Goal: Transaction & Acquisition: Purchase product/service

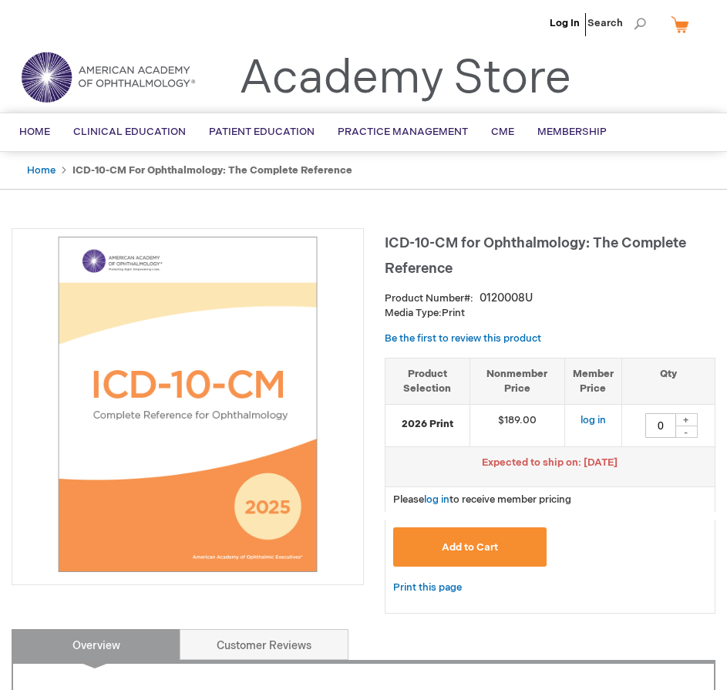
click at [689, 417] on div "+" at bounding box center [685, 419] width 23 height 13
type input "1"
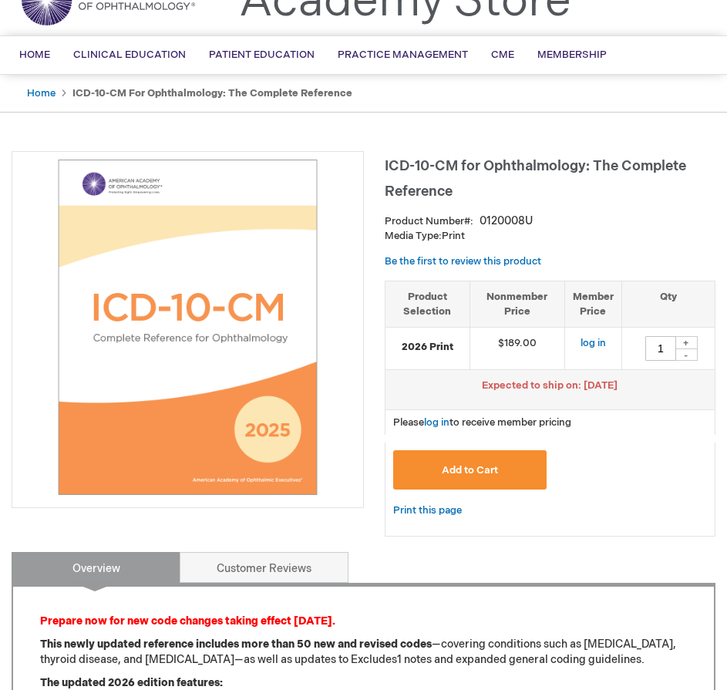
click at [486, 466] on span "Add to Cart" at bounding box center [470, 470] width 56 height 12
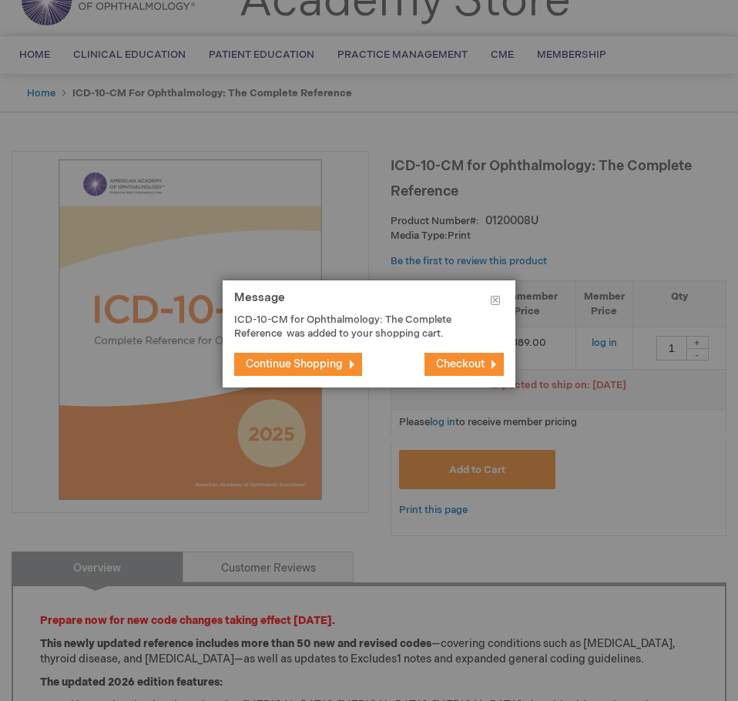
click at [453, 364] on span "Checkout" at bounding box center [460, 364] width 49 height 13
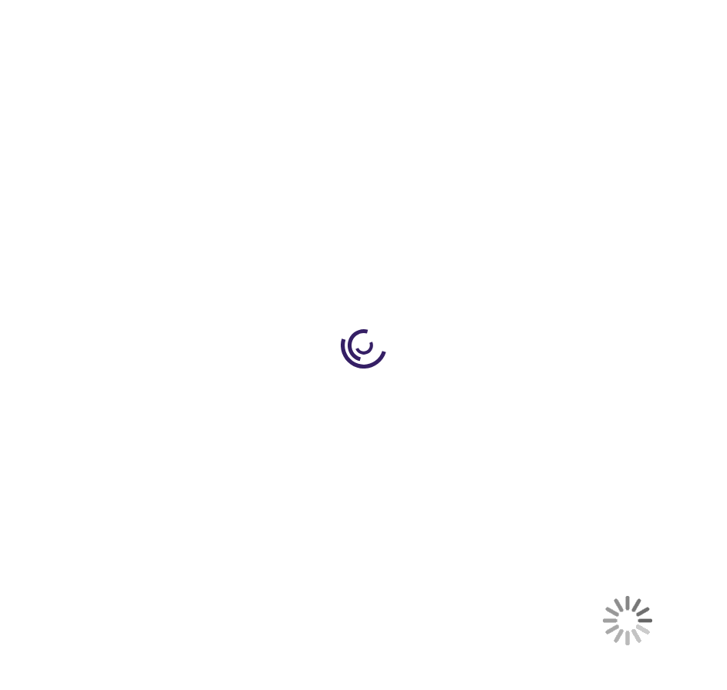
select select "US"
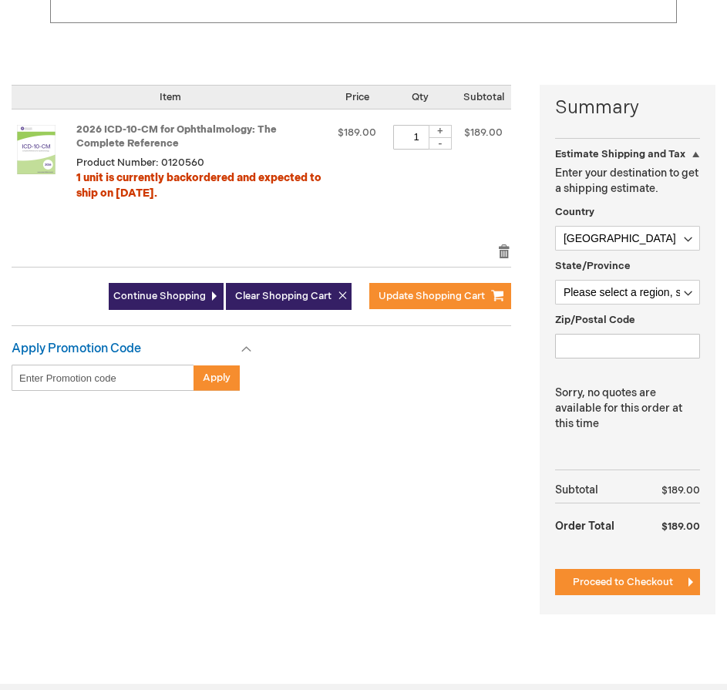
scroll to position [462, 0]
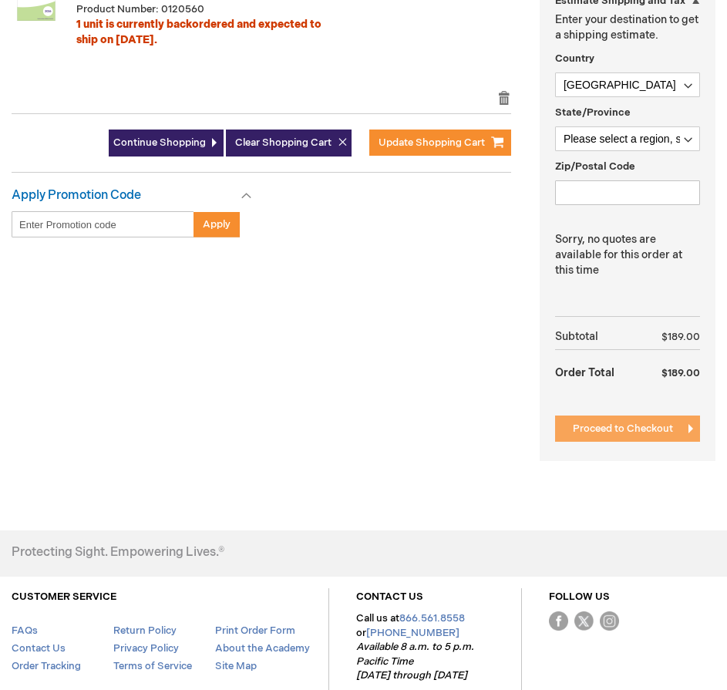
click at [576, 430] on span "Proceed to Checkout" at bounding box center [623, 428] width 100 height 12
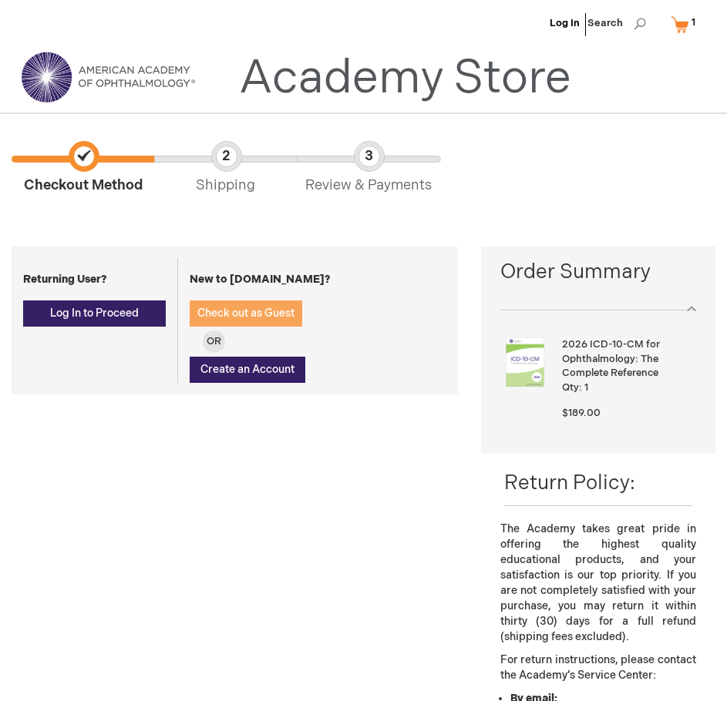
click at [228, 314] on span "Check out as Guest" at bounding box center [245, 313] width 97 height 13
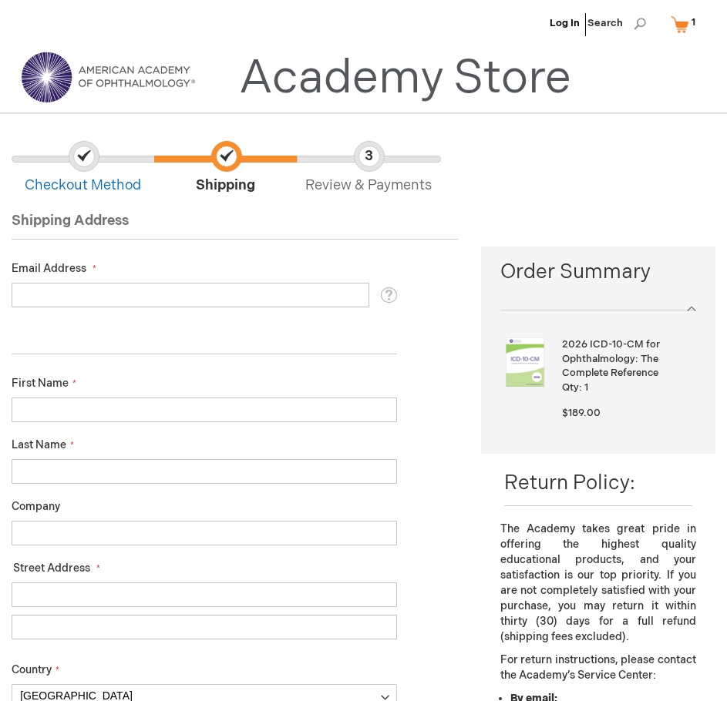
scroll to position [77, 0]
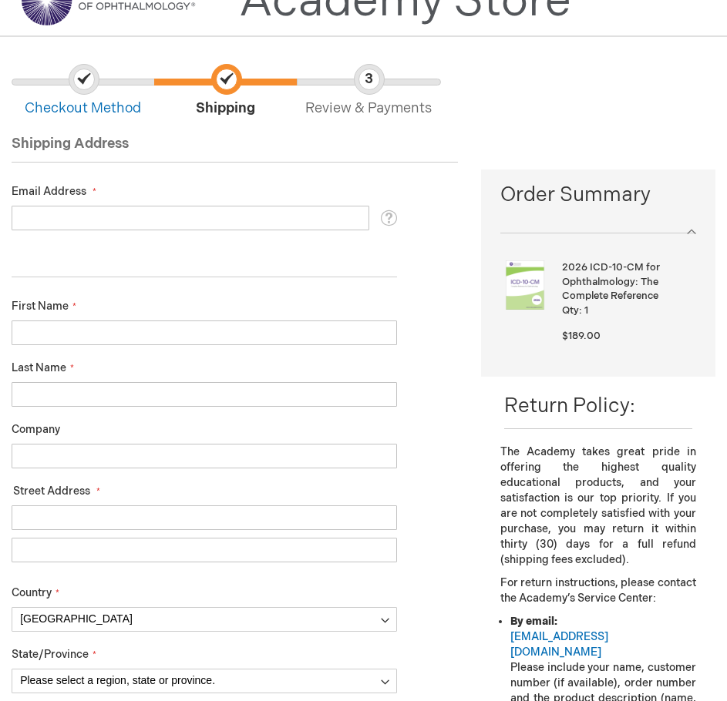
click at [93, 214] on input "Email Address" at bounding box center [191, 218] width 358 height 25
type input "dhaye"
click button "Login" at bounding box center [0, 0] width 0 height 0
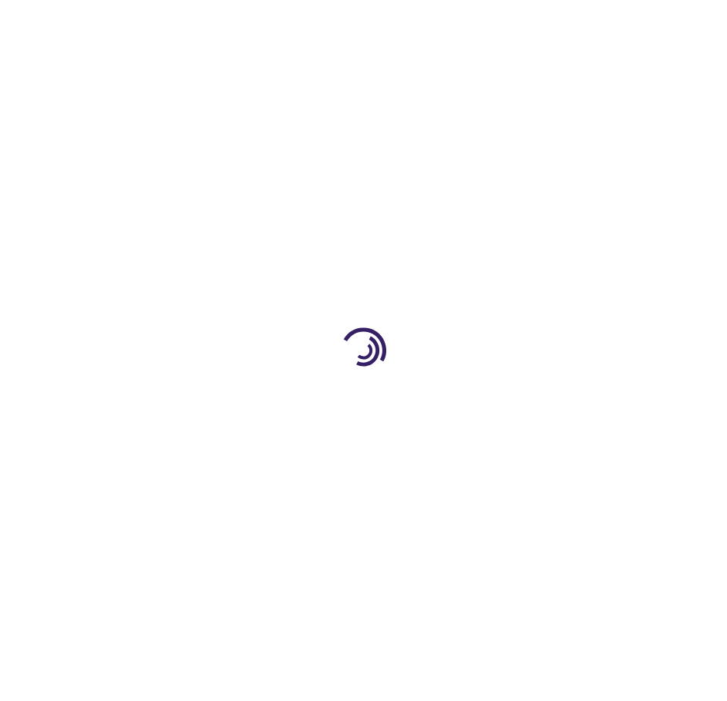
scroll to position [77, 0]
select select "US"
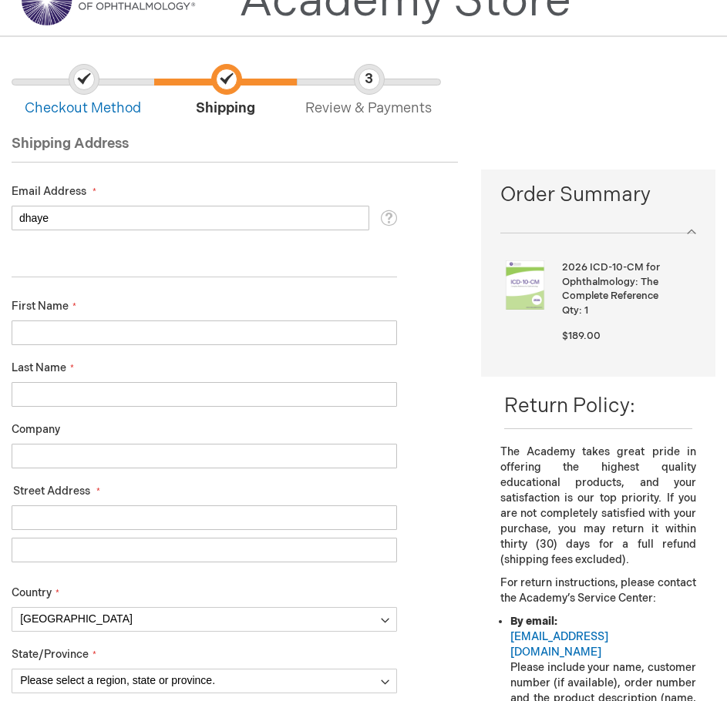
click at [90, 221] on input "dhaye" at bounding box center [191, 218] width 358 height 25
type input "d"
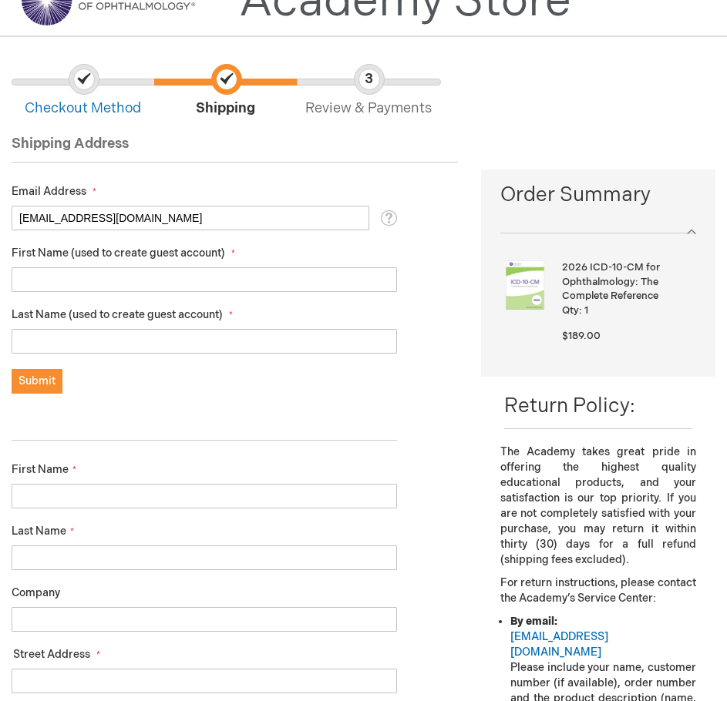
type input "[EMAIL_ADDRESS][DOMAIN_NAME]"
type input "Kat"
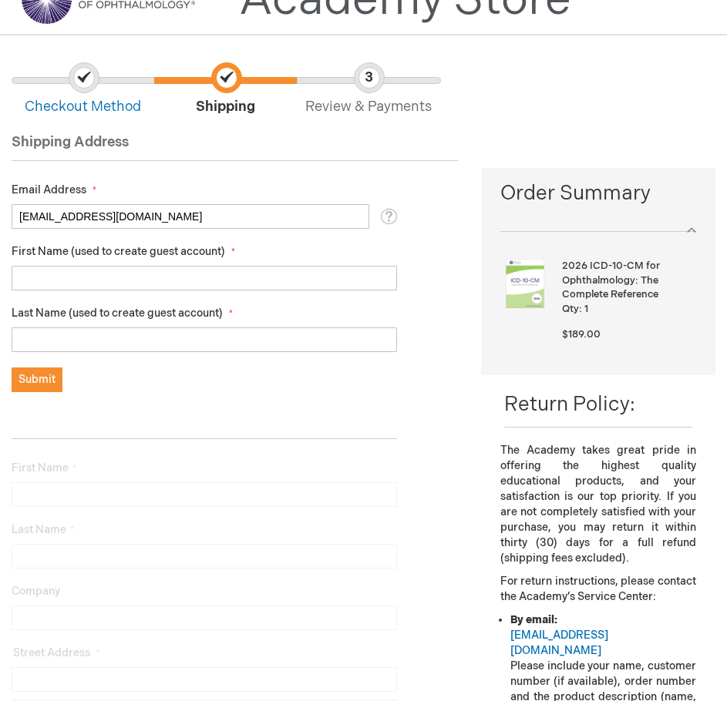
scroll to position [77, 0]
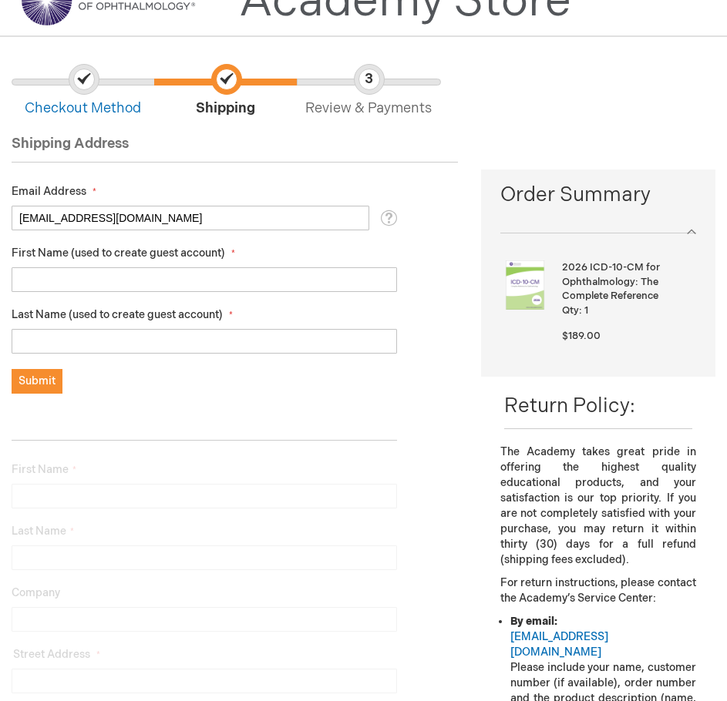
click at [63, 277] on input "First Name (used to create guest account)" at bounding box center [204, 279] width 385 height 25
type input "Katrina"
type input "McCalla"
click at [52, 376] on span "Submit" at bounding box center [36, 381] width 37 height 13
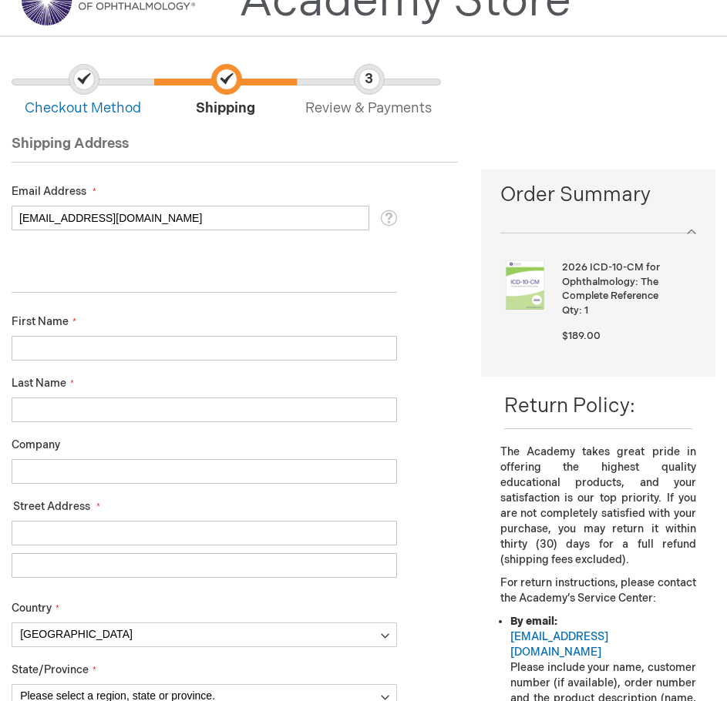
click at [76, 341] on input "First Name" at bounding box center [204, 348] width 385 height 25
type input "Katrina"
type input "McCalla"
type input "Silicon Valley Eyecare"
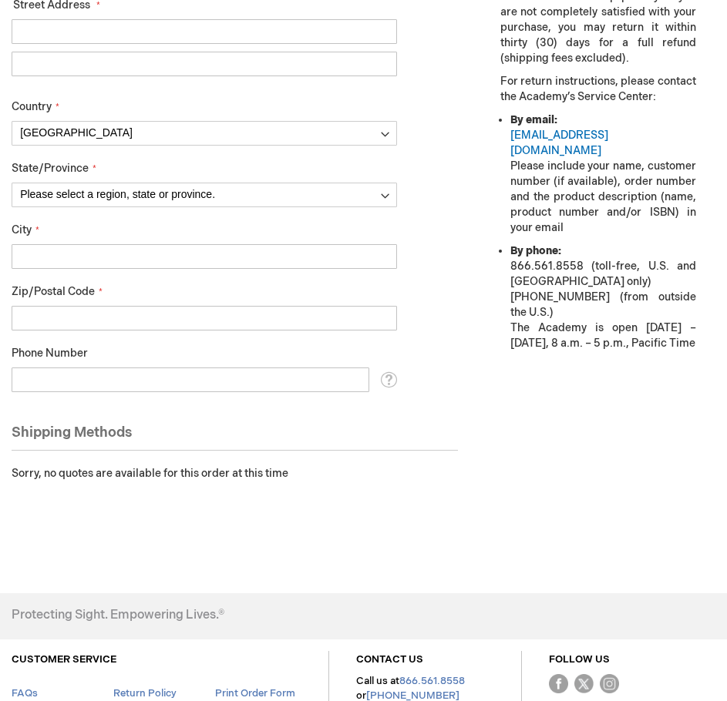
scroll to position [420, 0]
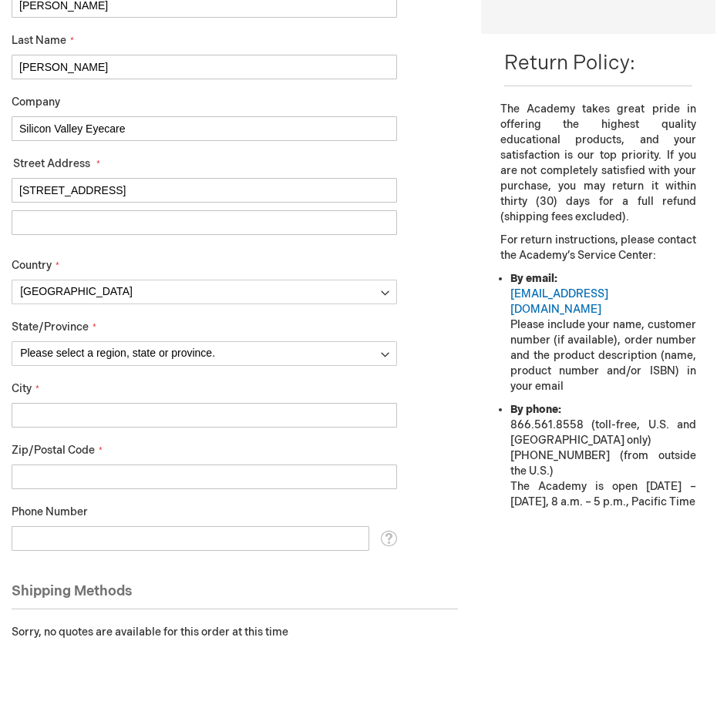
type input "211 Cinnamon Drive"
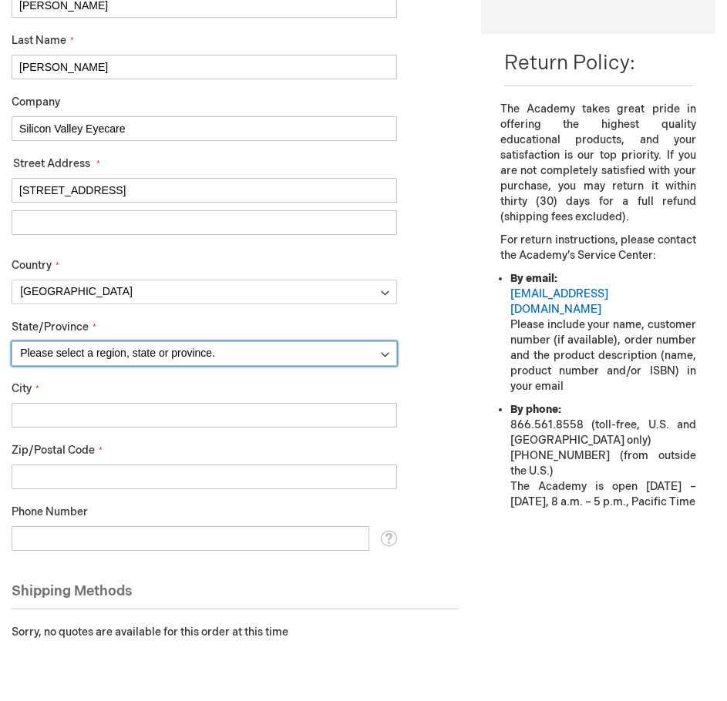
select select "12"
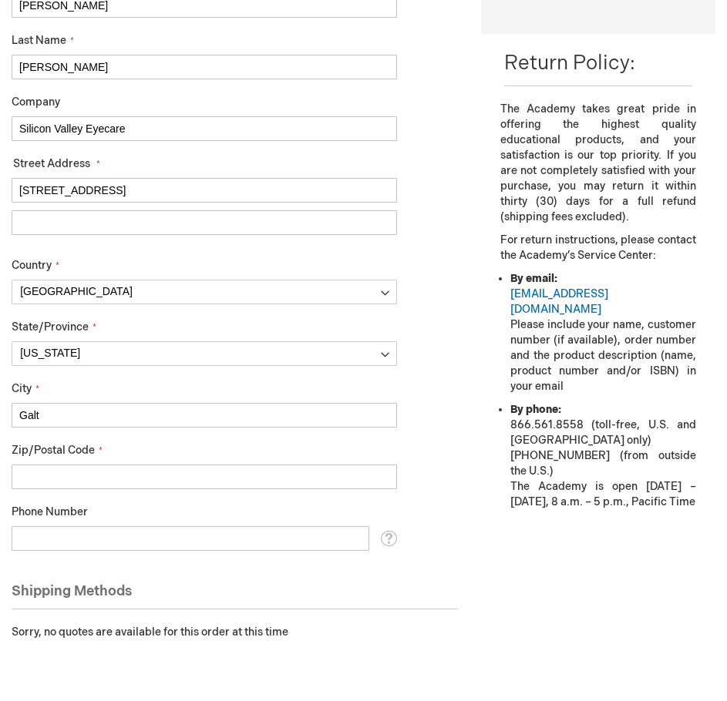
type input "Galt"
type input "95632"
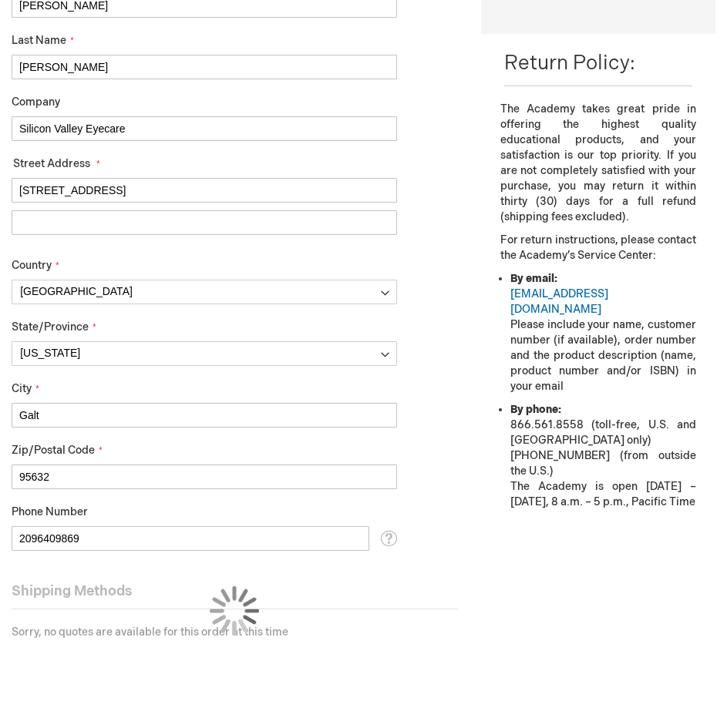
type input "2096409869"
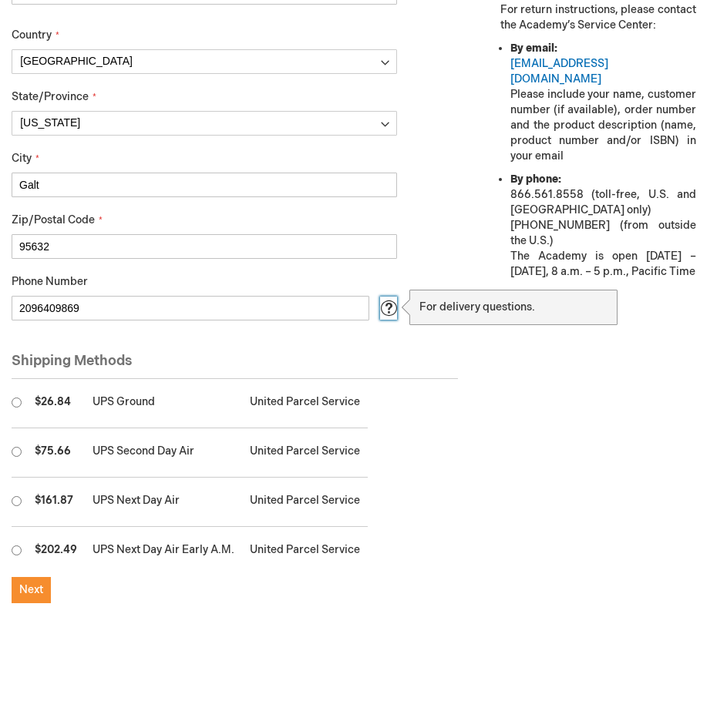
scroll to position [651, 0]
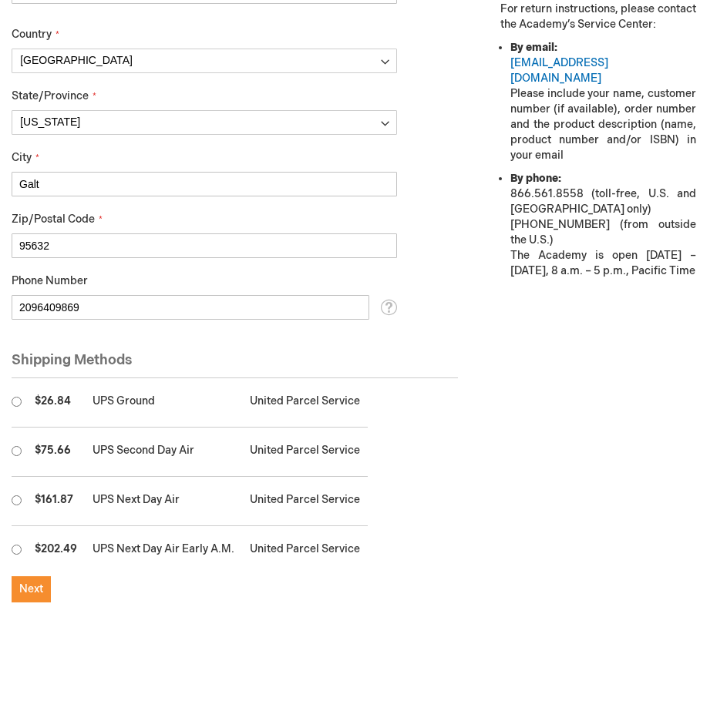
click at [17, 403] on input "radio" at bounding box center [17, 402] width 10 height 10
radio input "true"
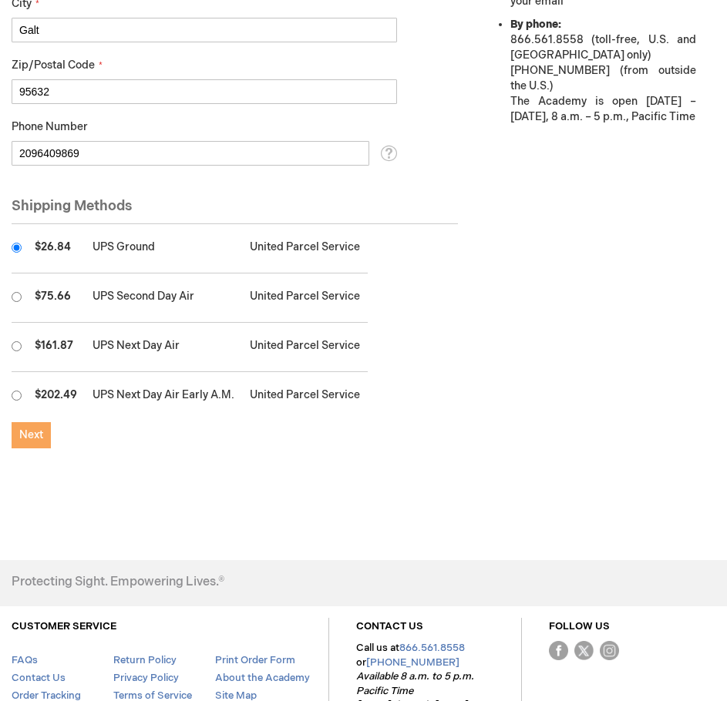
click at [39, 439] on span "Next" at bounding box center [31, 435] width 24 height 13
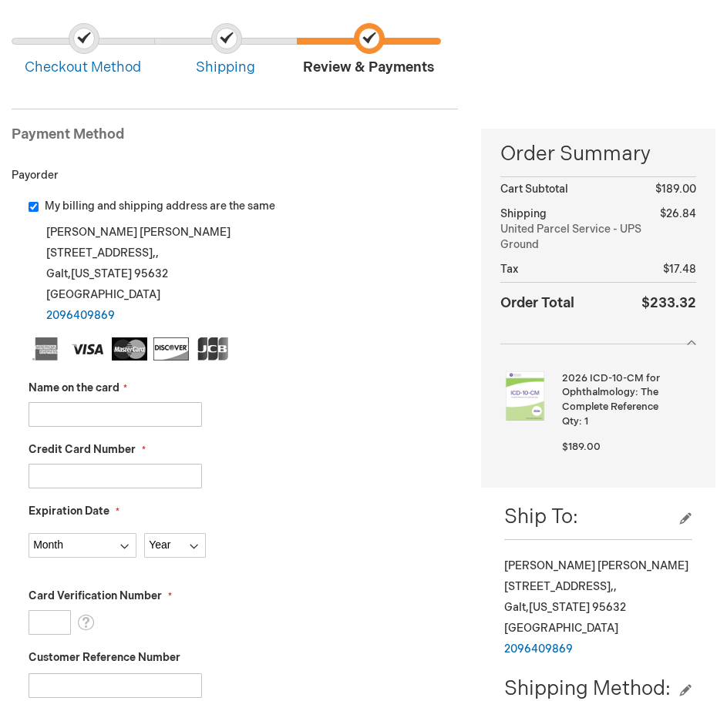
scroll to position [154, 0]
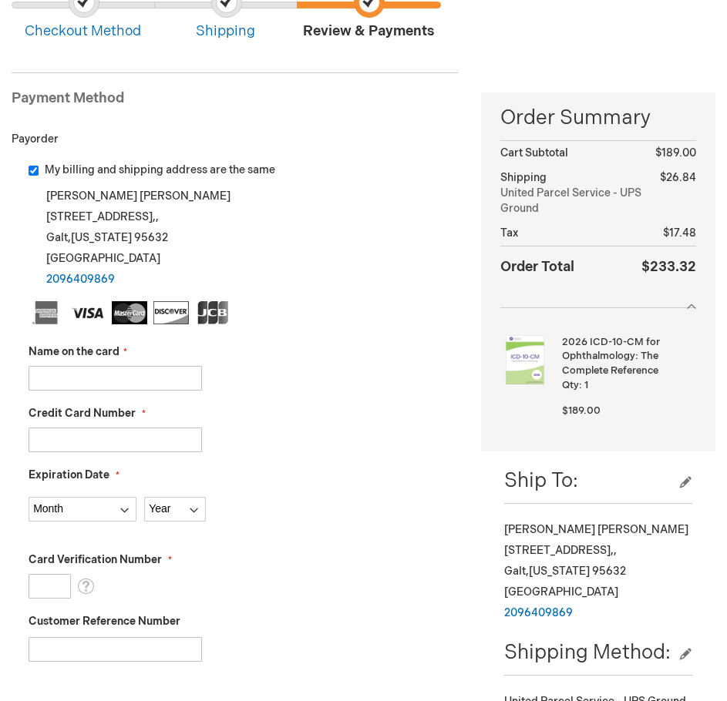
click at [37, 174] on input "My billing and shipping address are the same" at bounding box center [34, 171] width 10 height 10
checkbox input "false"
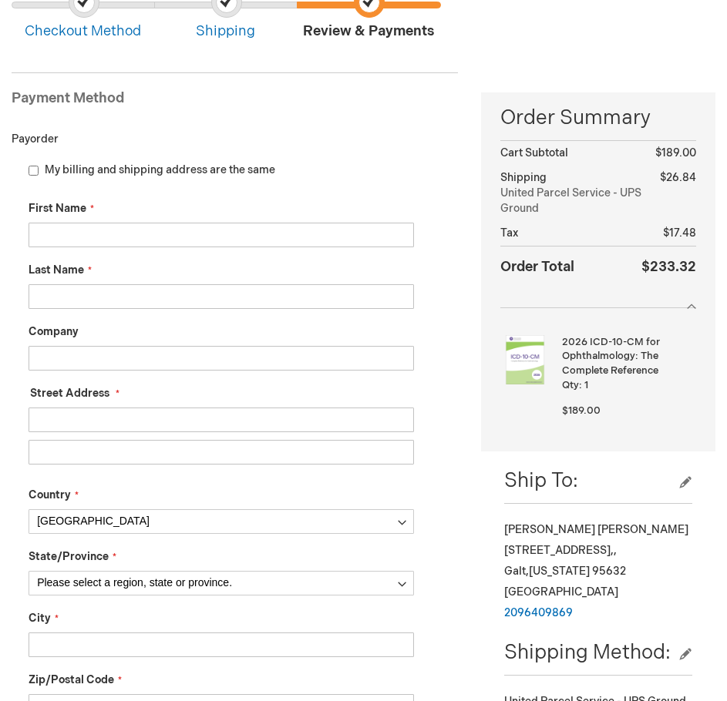
click at [86, 235] on input "First Name" at bounding box center [221, 235] width 385 height 25
type input "Raymond"
type input "Chin"
type input "770 Scott Boulevard"
select select "12"
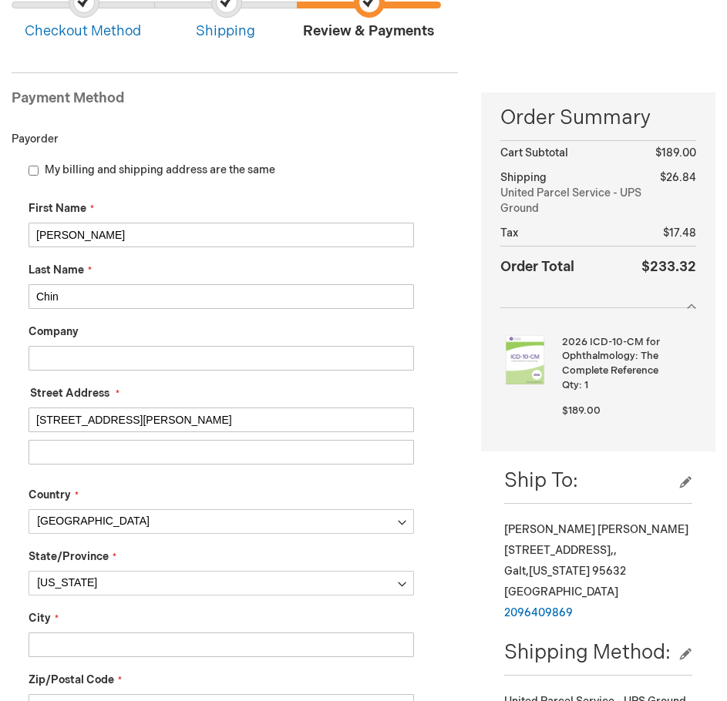
type input "Santa Clara"
type input "95050"
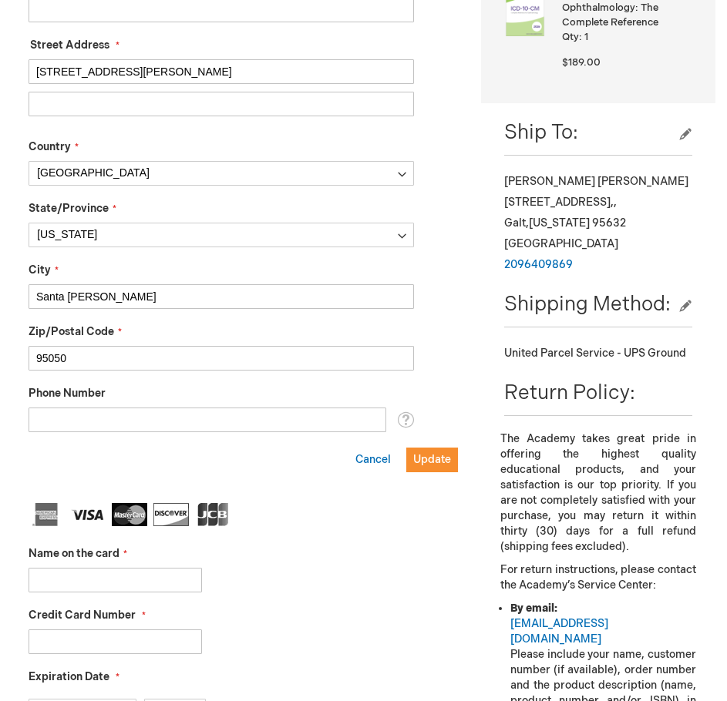
scroll to position [540, 0]
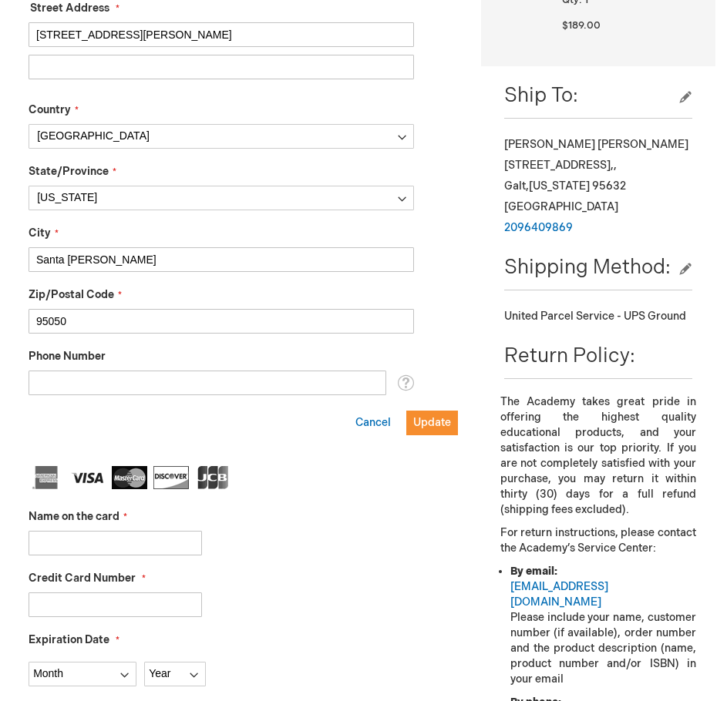
drag, startPoint x: 139, startPoint y: 390, endPoint x: 183, endPoint y: 384, distance: 45.1
click at [139, 390] on input "Phone Number" at bounding box center [208, 383] width 358 height 25
type input "4082960511"
click at [138, 545] on input "Name on the card" at bounding box center [115, 543] width 173 height 25
type input "Raymond Chin"
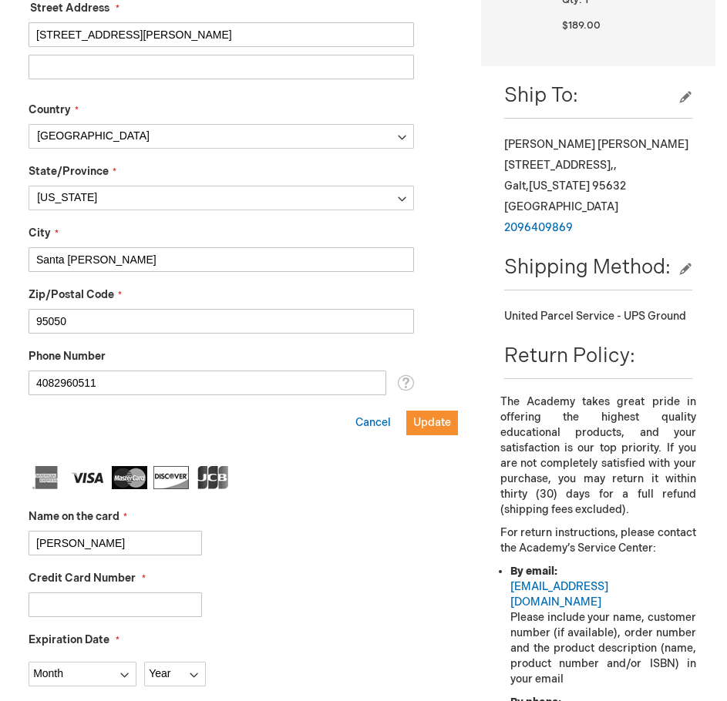
click at [86, 600] on input "Credit Card Number" at bounding box center [115, 605] width 173 height 25
type input "5586680923674691"
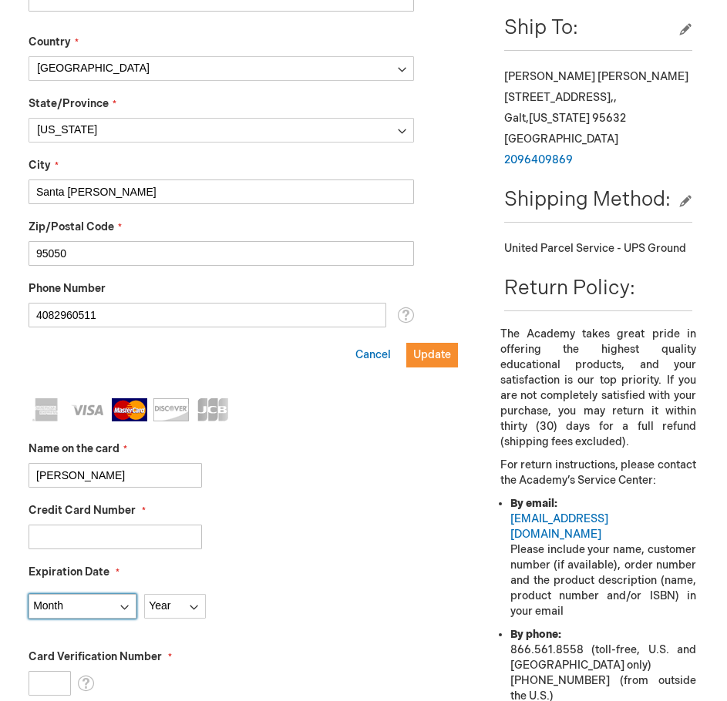
scroll to position [694, 0]
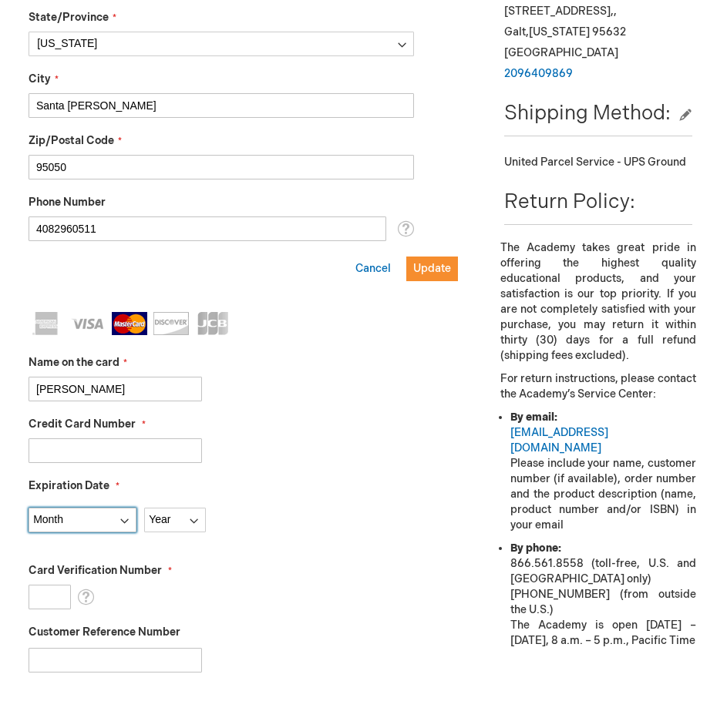
click at [79, 520] on select "Month 01 - January 02 - February 03 - March 04 - April 05 - May 06 - June 07 - …" at bounding box center [83, 520] width 108 height 25
select select "6"
click at [29, 508] on select "Month 01 - January 02 - February 03 - March 04 - April 05 - May 06 - June 07 - …" at bounding box center [83, 520] width 108 height 25
select select "2026"
type input "114"
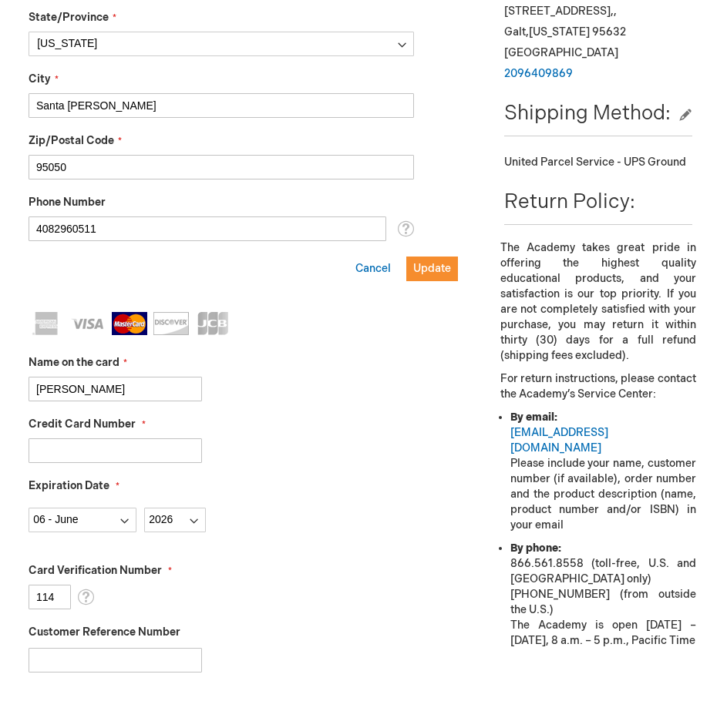
click at [273, 533] on fieldset "Name on the card Raymond Chin Credit Card Number 5586680923674691 Expiration Da…" at bounding box center [243, 492] width 429 height 361
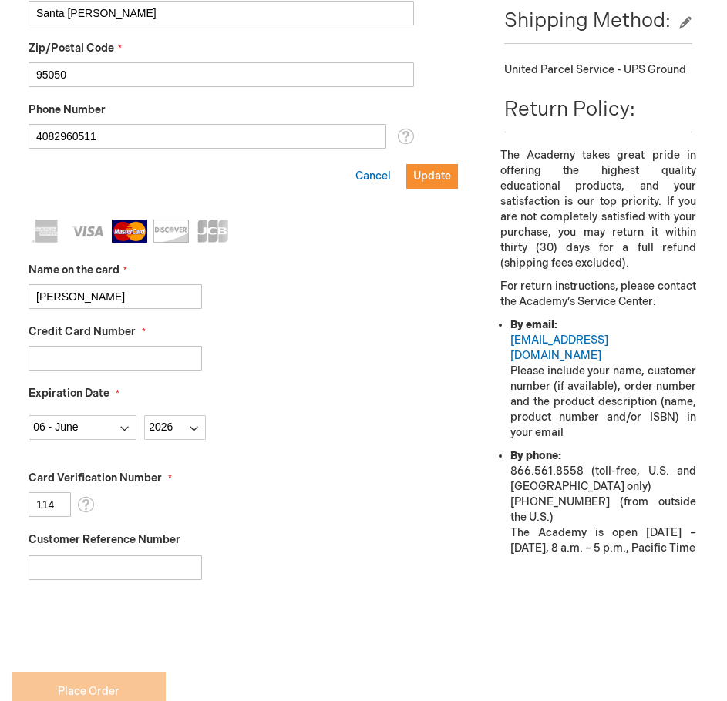
scroll to position [925, 0]
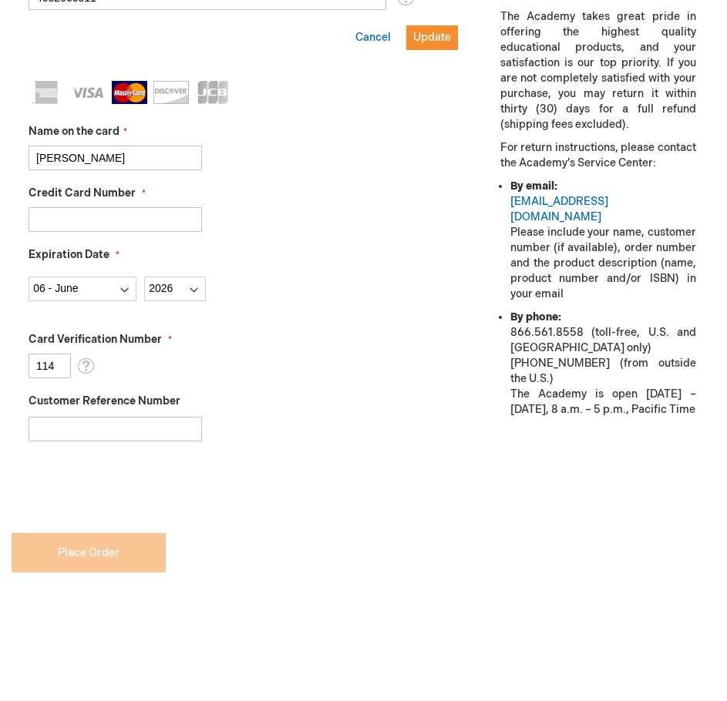
checkbox input "true"
click at [118, 428] on input "Customer Reference Number" at bounding box center [115, 429] width 173 height 25
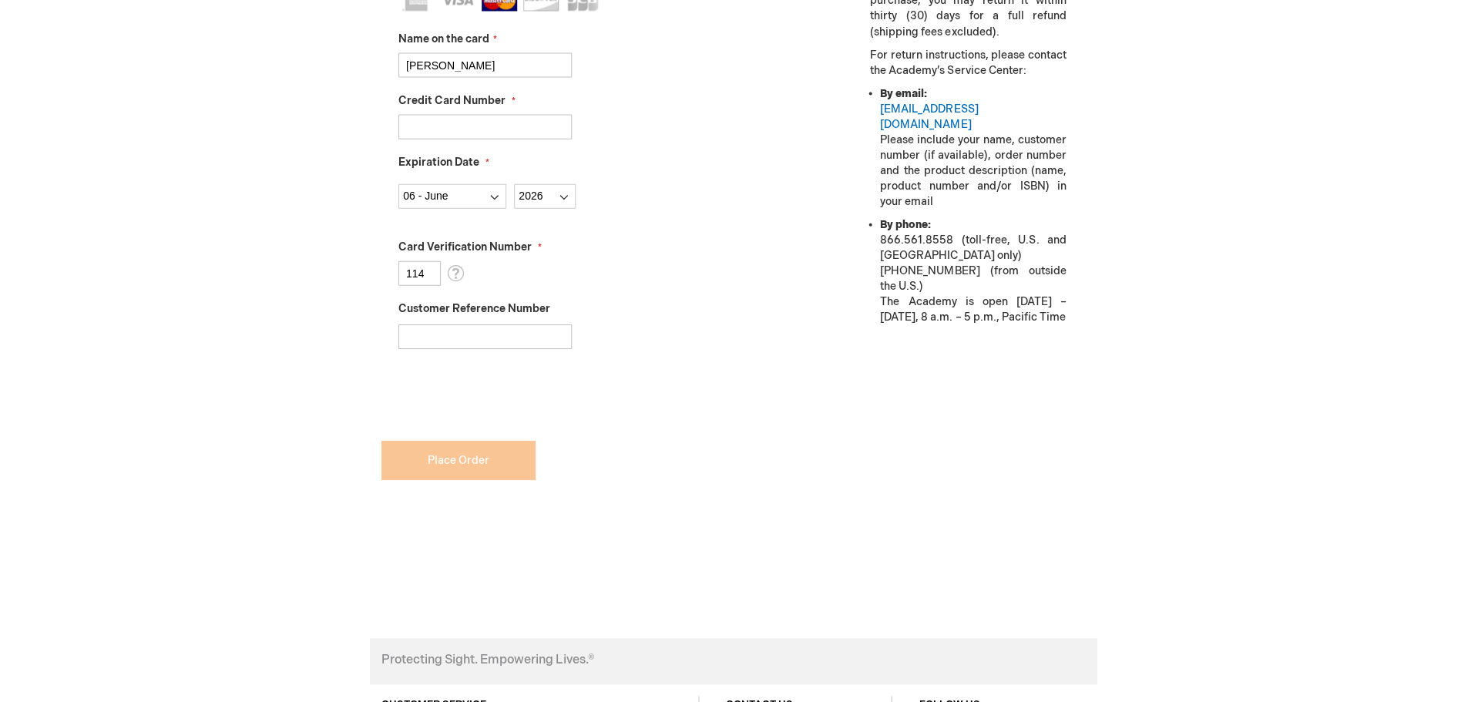
scroll to position [771, 0]
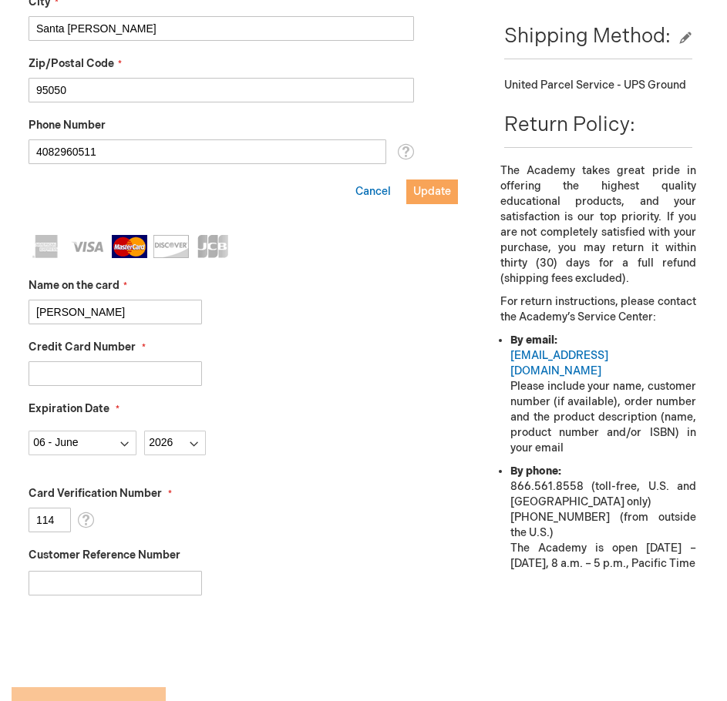
click at [425, 193] on span "Update" at bounding box center [432, 191] width 38 height 13
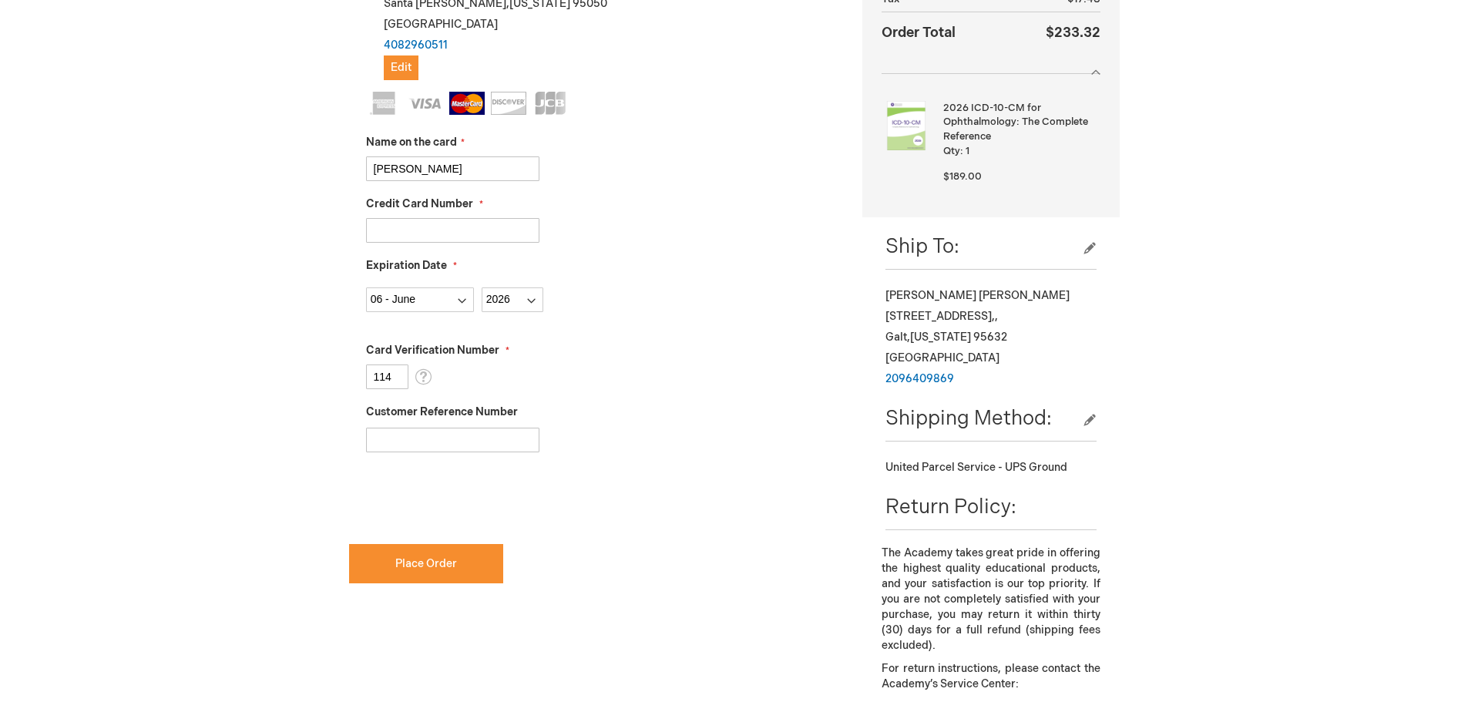
scroll to position [540, 0]
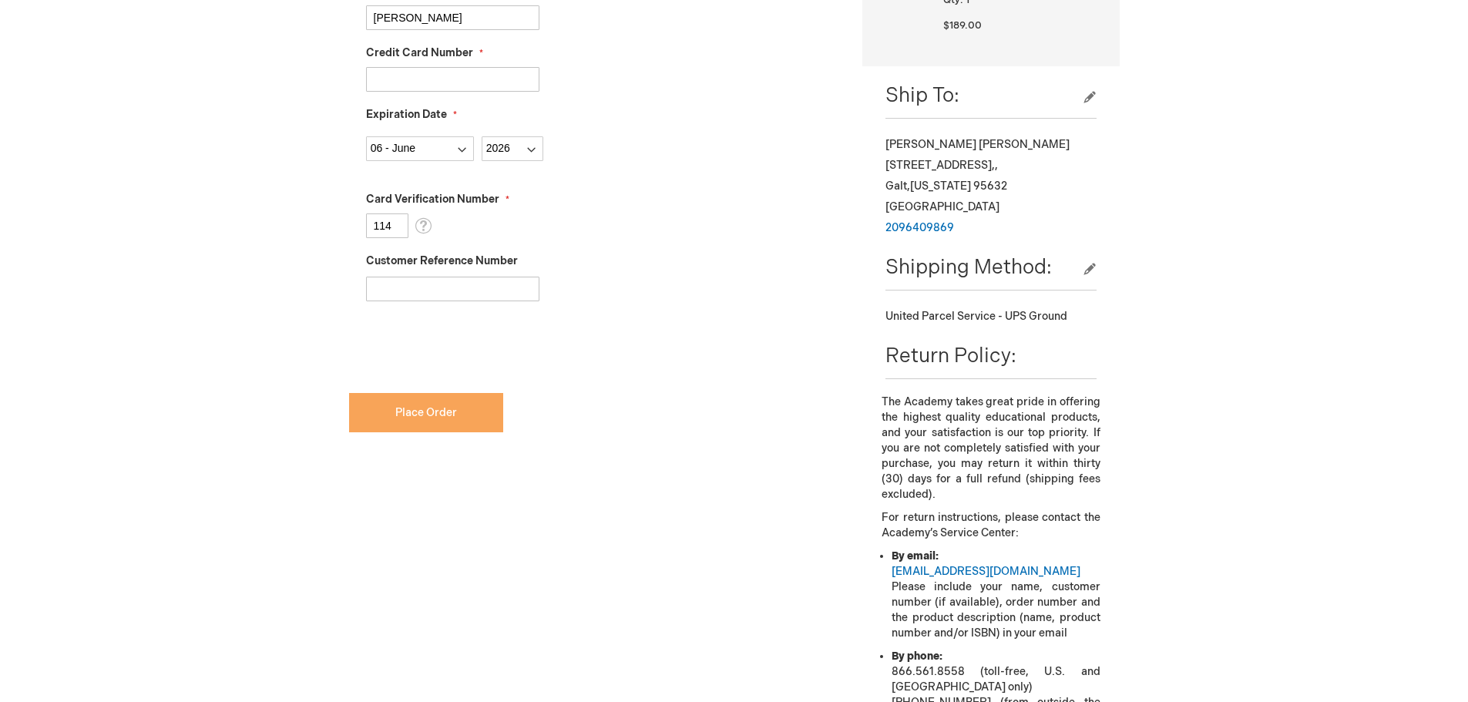
click at [459, 409] on button "Place Order" at bounding box center [426, 412] width 154 height 39
